Goal: Find specific page/section: Find specific page/section

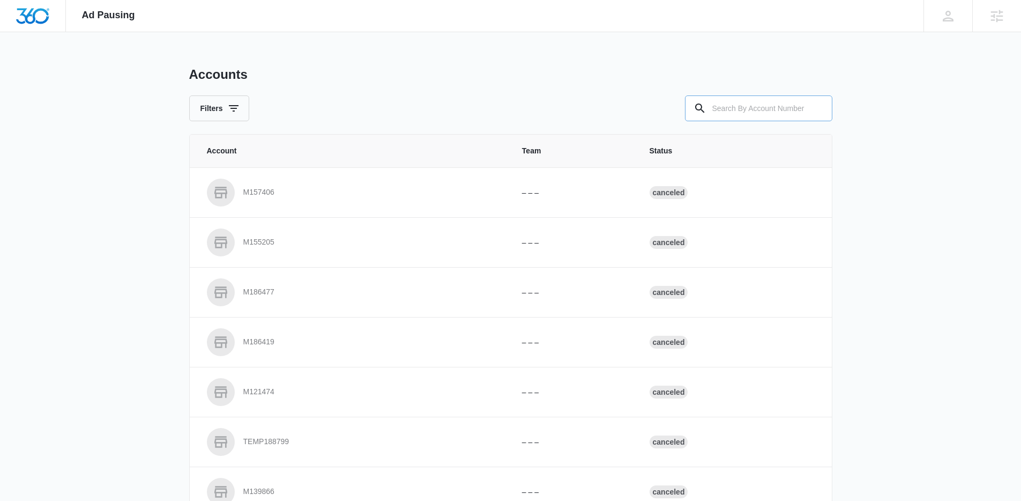
click at [734, 107] on input "text" at bounding box center [758, 108] width 147 height 26
type input "M166640"
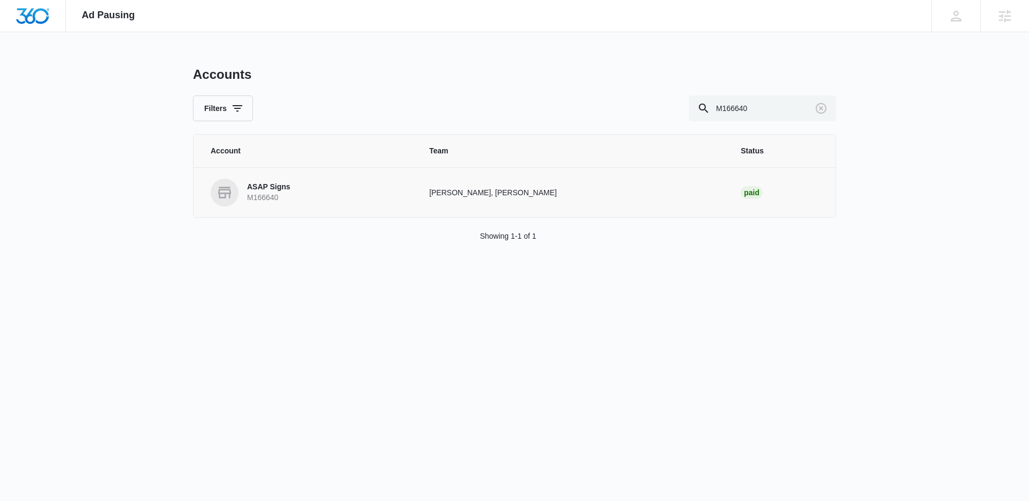
click at [335, 182] on link "ASAP Signs M166640" at bounding box center [307, 192] width 193 height 28
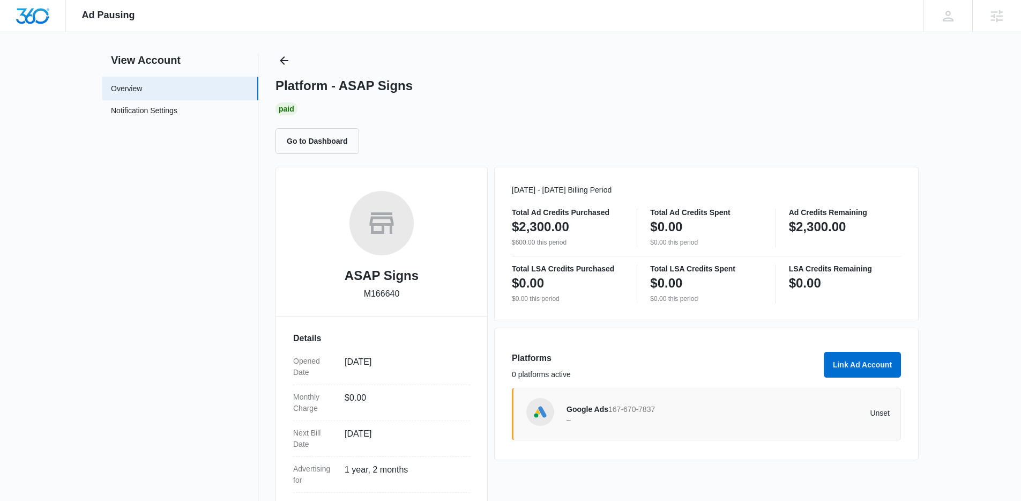
scroll to position [31, 0]
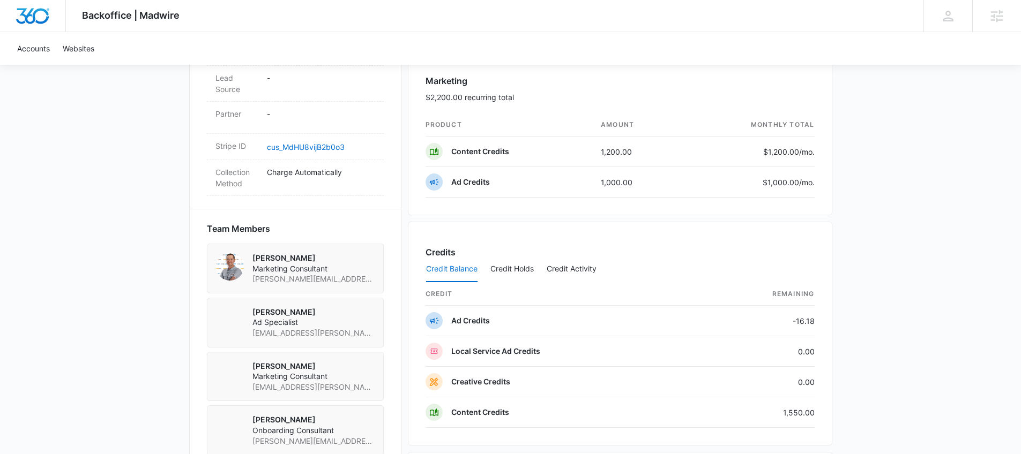
scroll to position [681, 0]
